Goal: Task Accomplishment & Management: Manage account settings

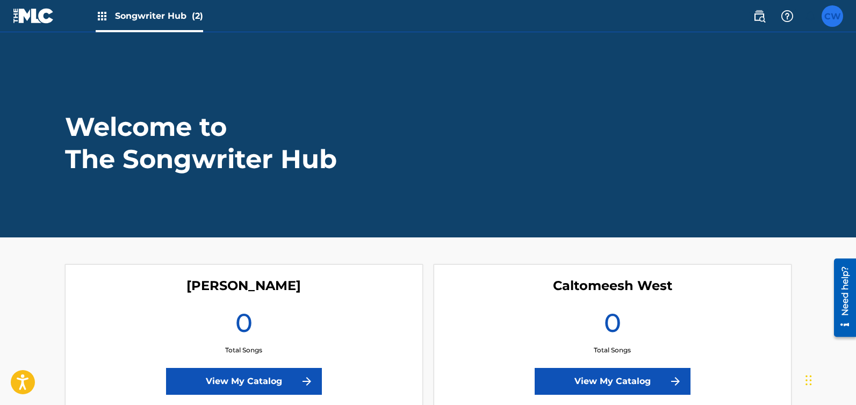
click at [836, 18] on label at bounding box center [831, 15] width 21 height 21
click at [832, 16] on input "[PERSON_NAME] [EMAIL_ADDRESS][DOMAIN_NAME] Notification Preferences Profile Log…" at bounding box center [832, 16] width 0 height 0
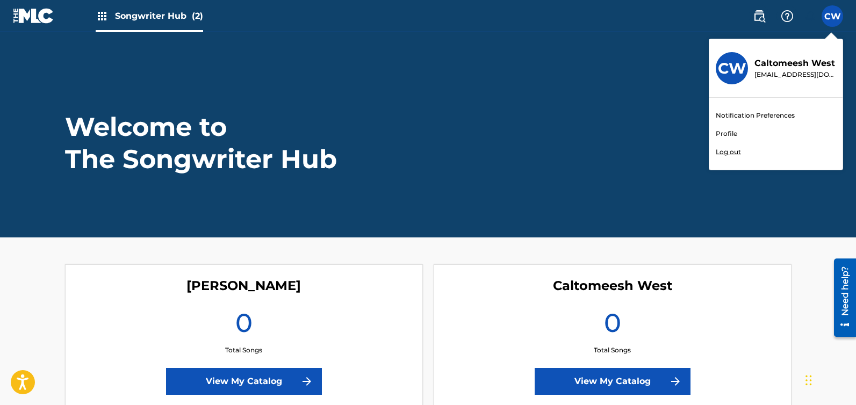
click at [727, 151] on p "Log out" at bounding box center [728, 152] width 25 height 10
click at [832, 16] on input "[PERSON_NAME] [EMAIL_ADDRESS][DOMAIN_NAME] Notification Preferences Profile Log…" at bounding box center [832, 16] width 0 height 0
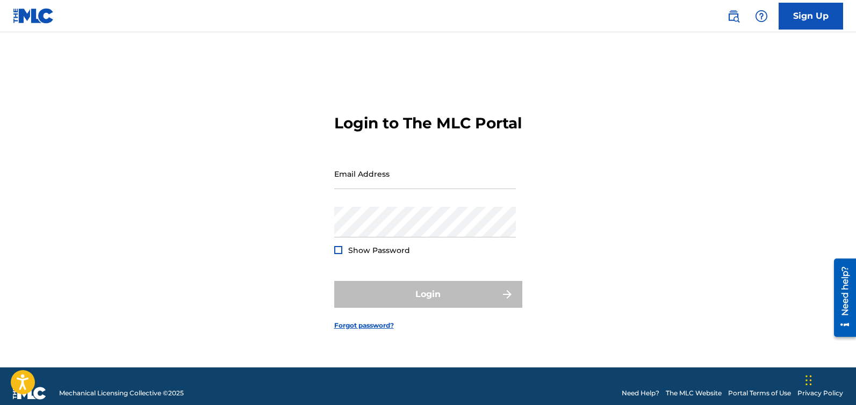
type input "[EMAIL_ADDRESS][DOMAIN_NAME]"
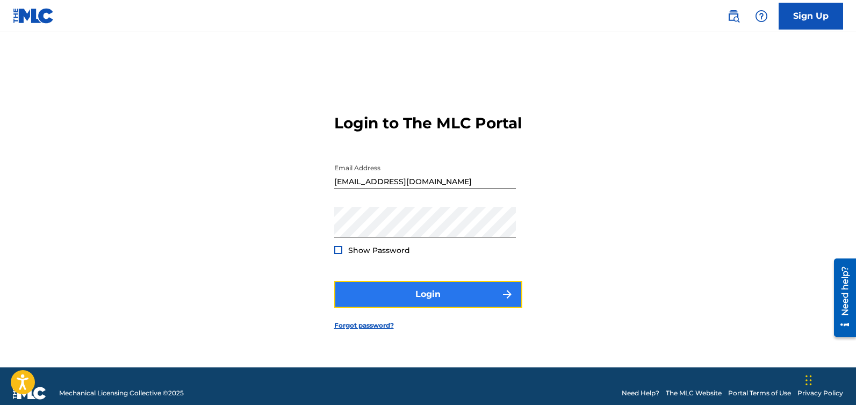
click at [441, 302] on button "Login" at bounding box center [428, 294] width 188 height 27
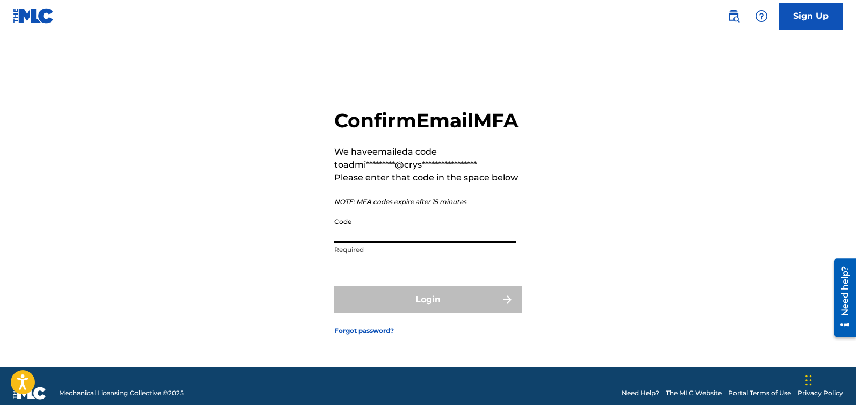
click at [406, 243] on input "Code" at bounding box center [425, 227] width 182 height 31
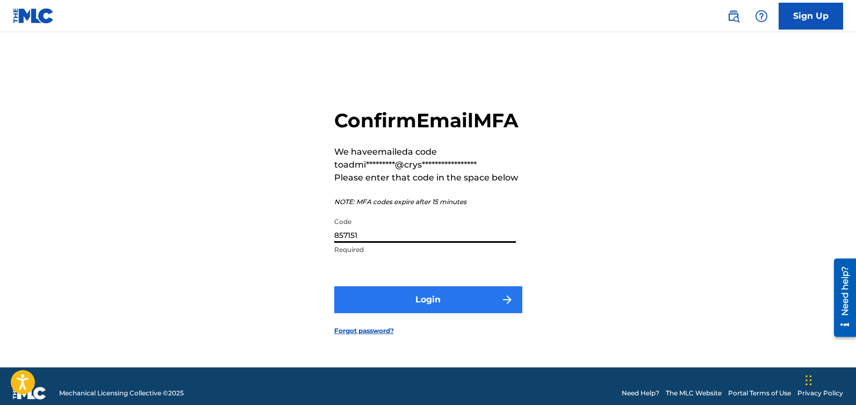
type input "857151"
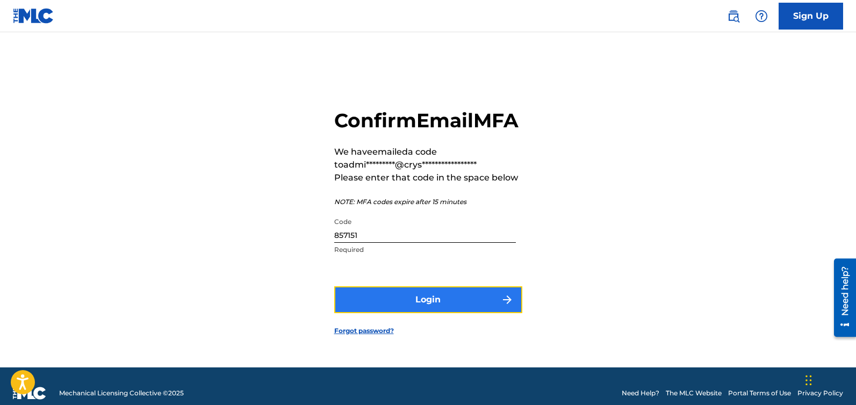
click at [429, 303] on button "Login" at bounding box center [428, 299] width 188 height 27
